Goal: Task Accomplishment & Management: Use online tool/utility

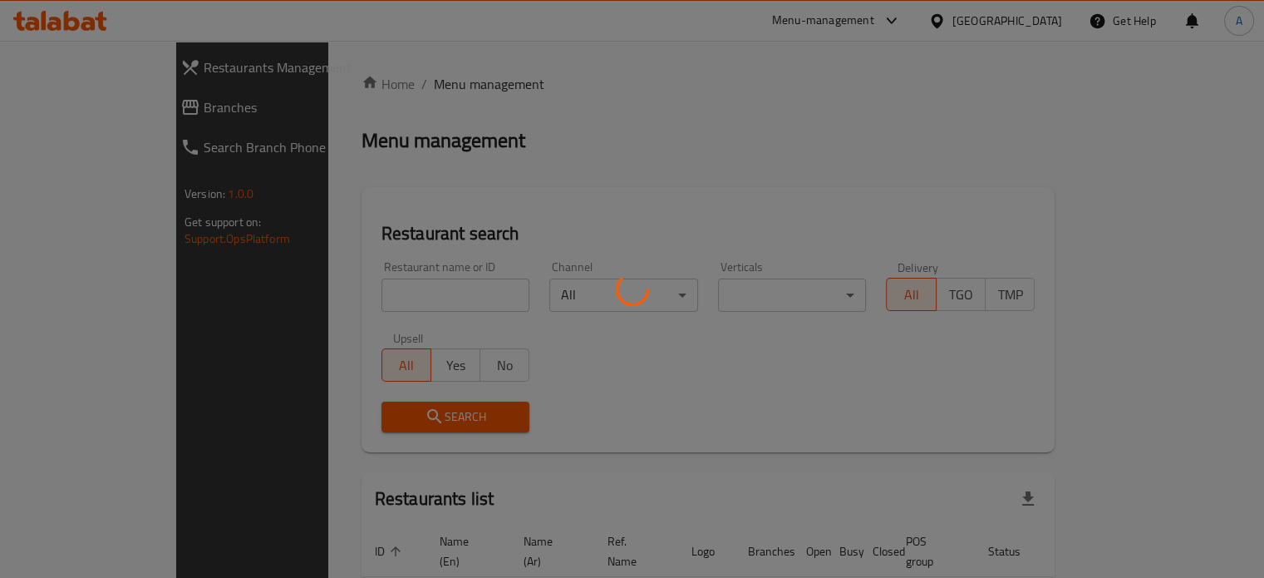
click at [362, 301] on div at bounding box center [632, 289] width 1264 height 578
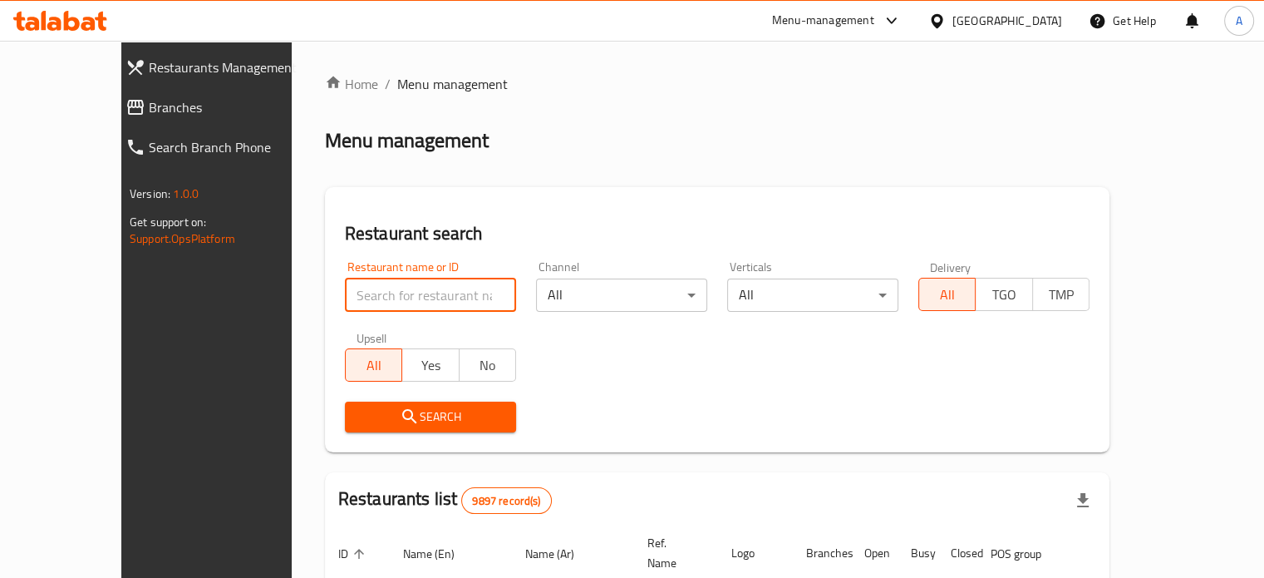
click at [345, 293] on input "search" at bounding box center [430, 294] width 171 height 33
type input "94 grams"
click button "Search" at bounding box center [430, 417] width 171 height 31
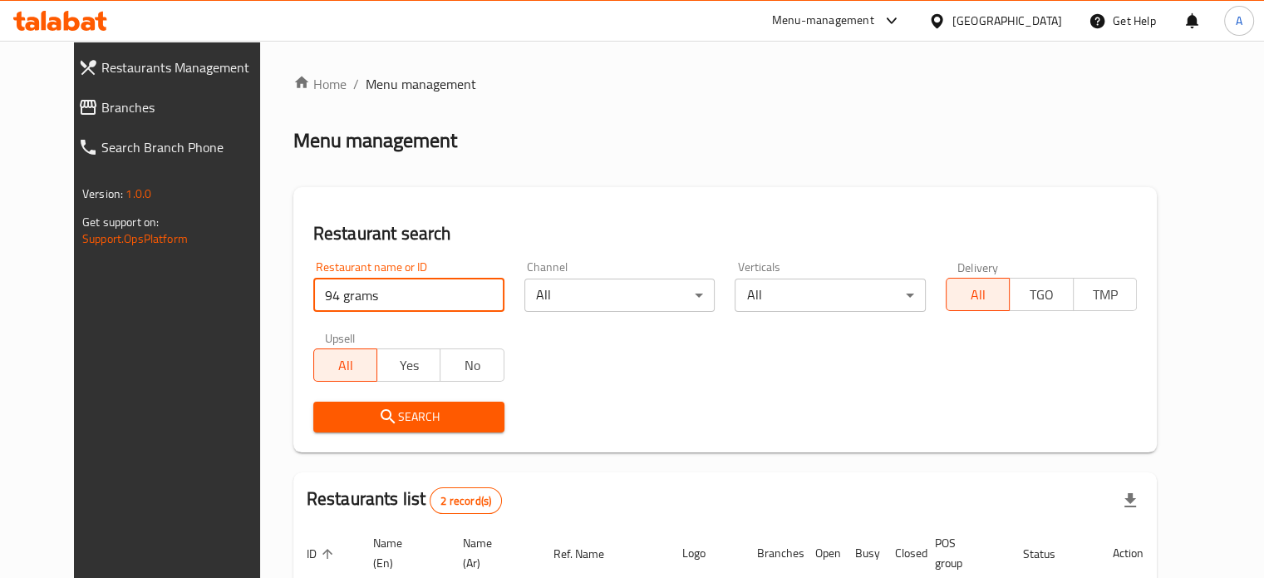
scroll to position [207, 0]
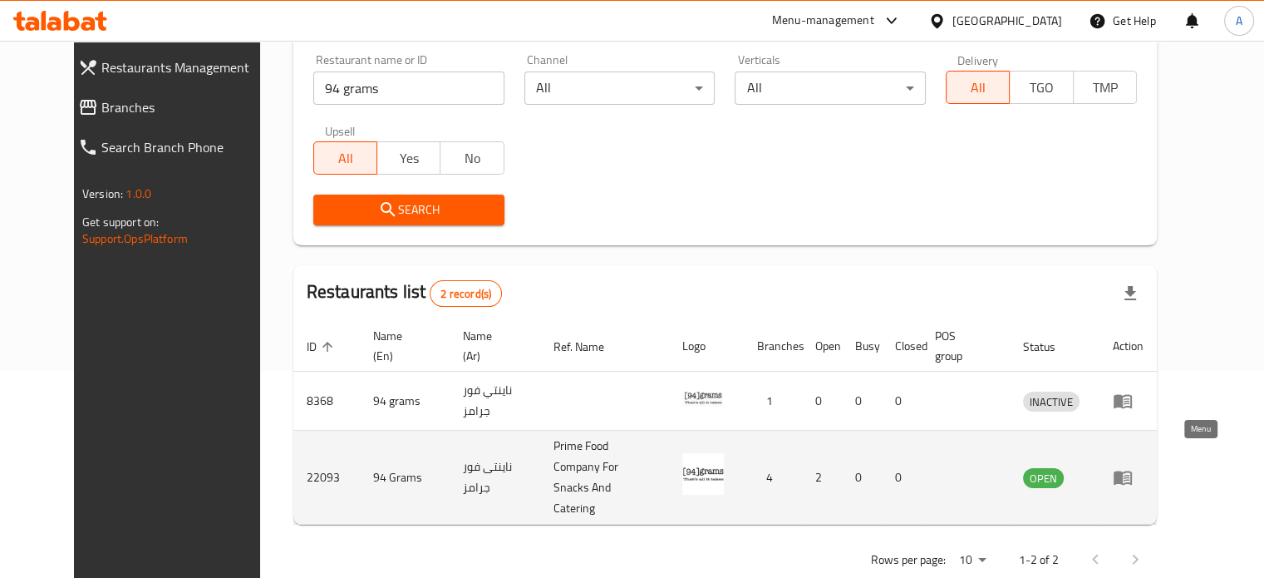
click at [1133, 467] on icon "enhanced table" at bounding box center [1123, 477] width 20 height 20
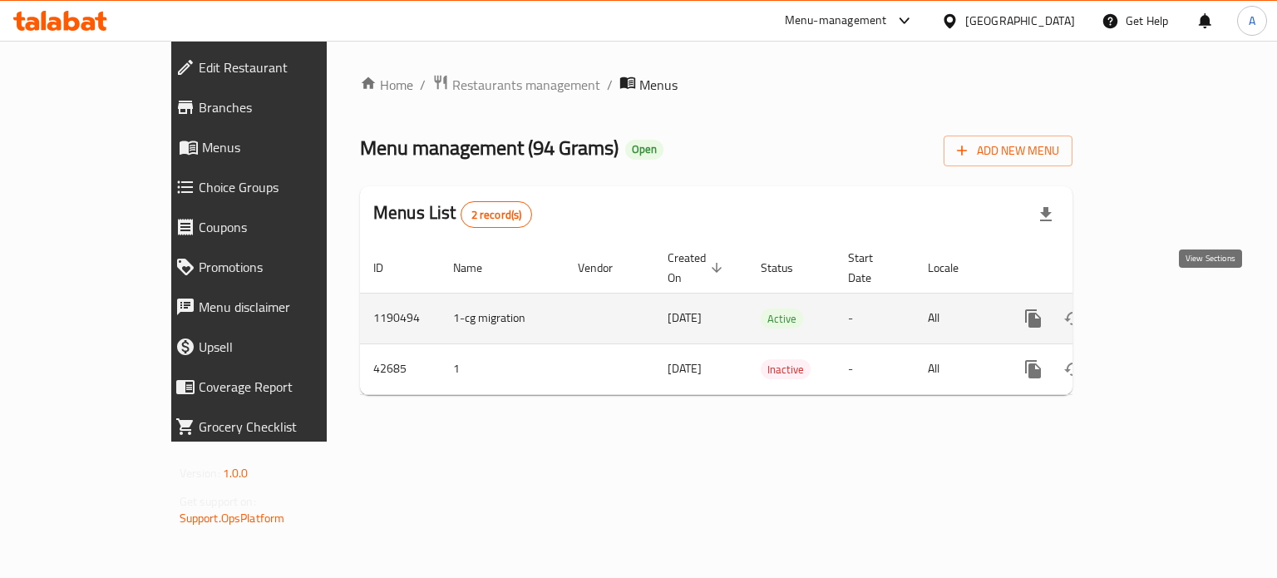
click at [1163, 308] on icon "enhanced table" at bounding box center [1153, 318] width 20 height 20
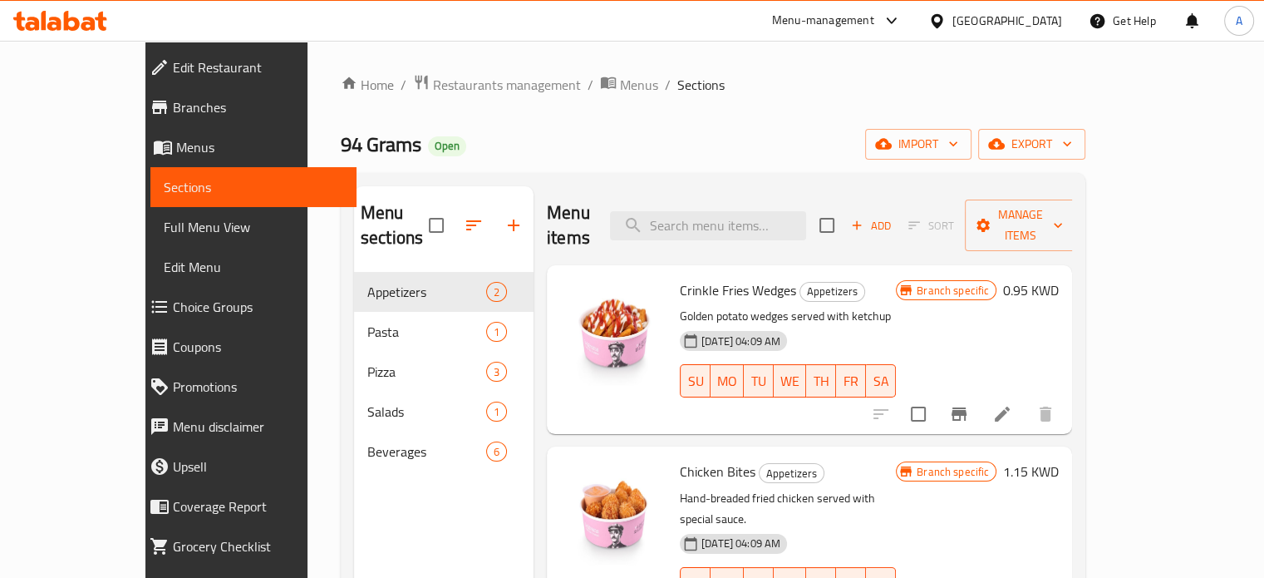
click at [173, 65] on span "Edit Restaurant" at bounding box center [258, 67] width 170 height 20
